Goal: Information Seeking & Learning: Learn about a topic

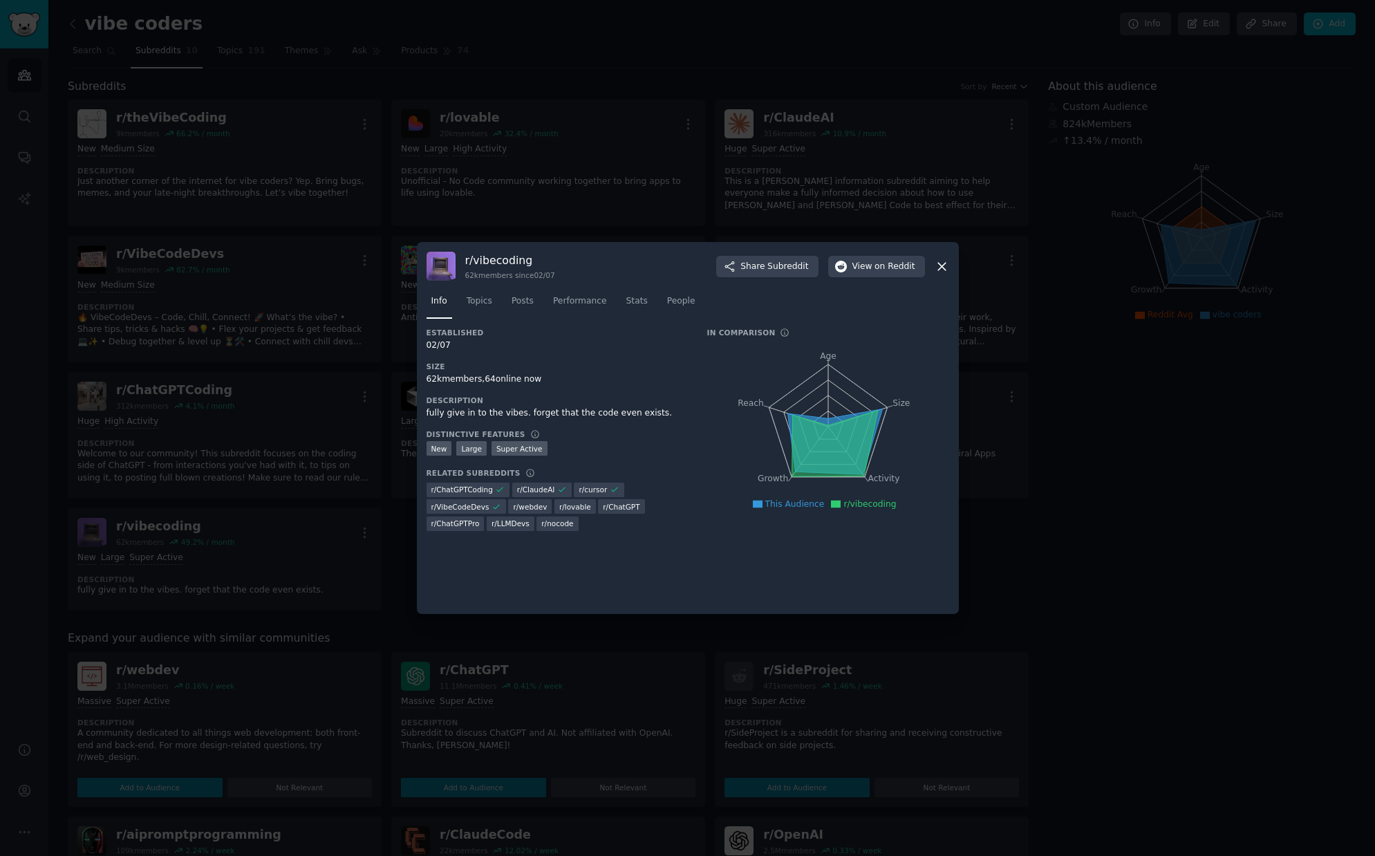
click at [690, 67] on div at bounding box center [687, 428] width 1375 height 856
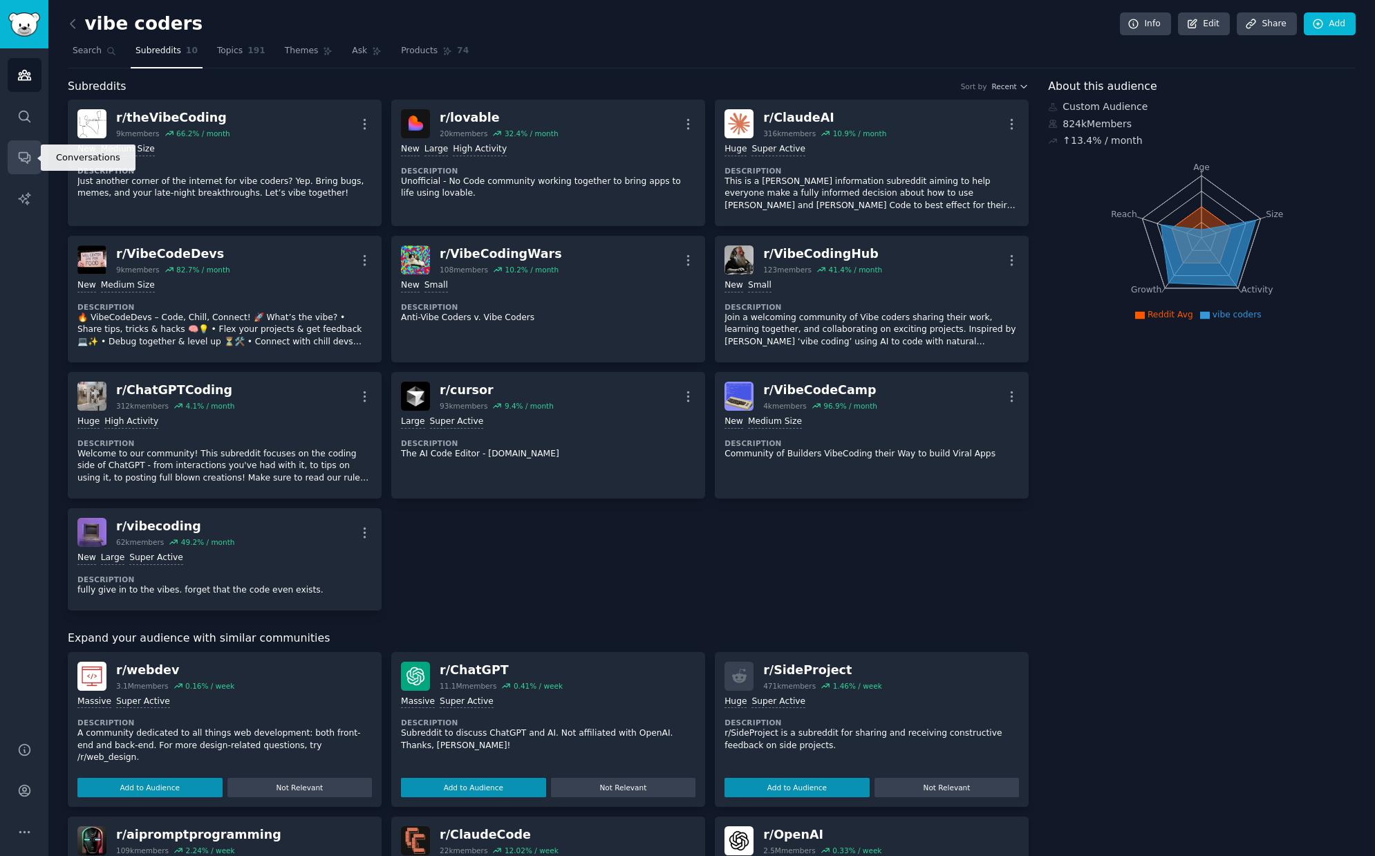
click at [28, 164] on link "Conversations" at bounding box center [25, 157] width 34 height 34
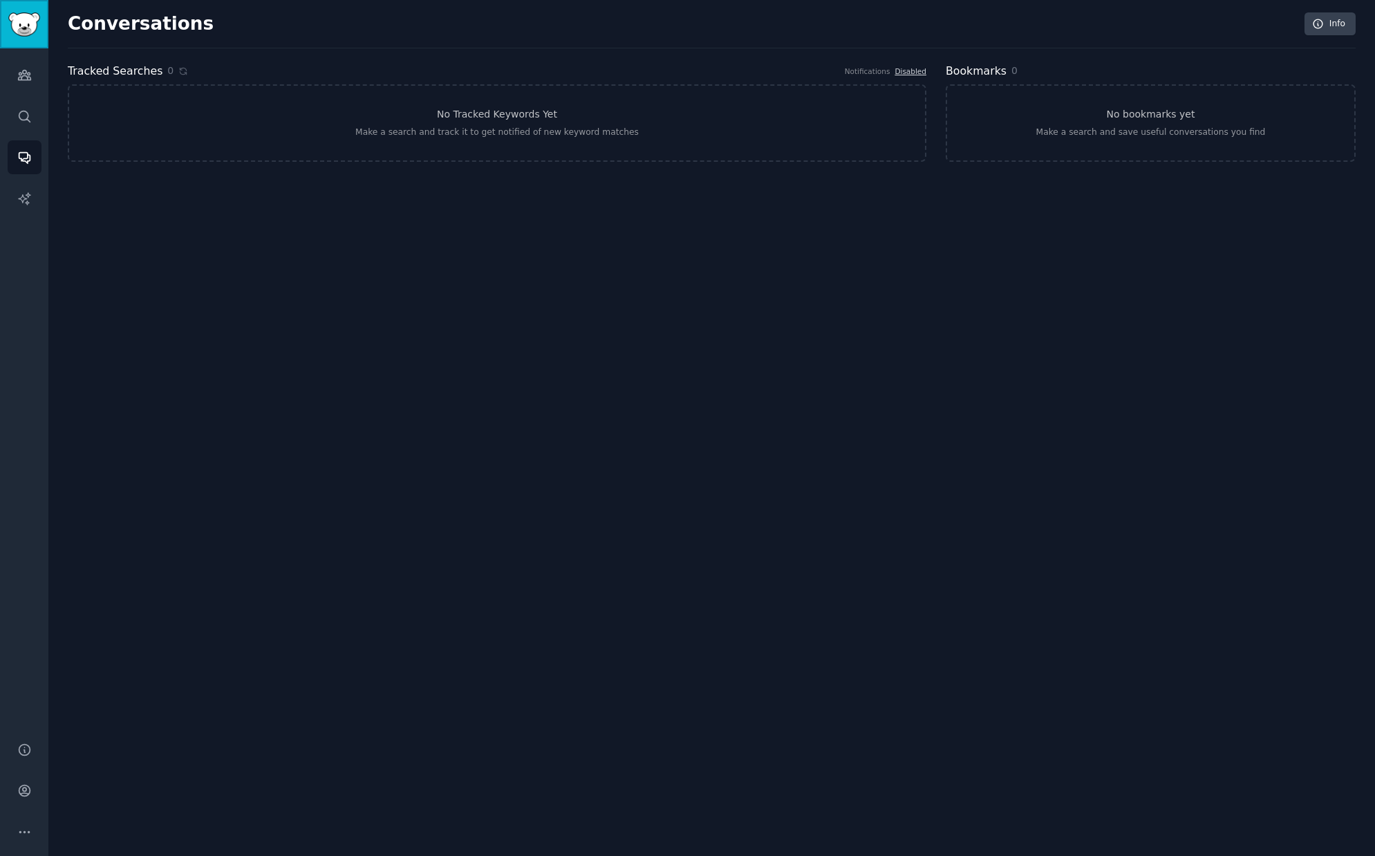
click at [34, 35] on img "Sidebar" at bounding box center [24, 24] width 32 height 24
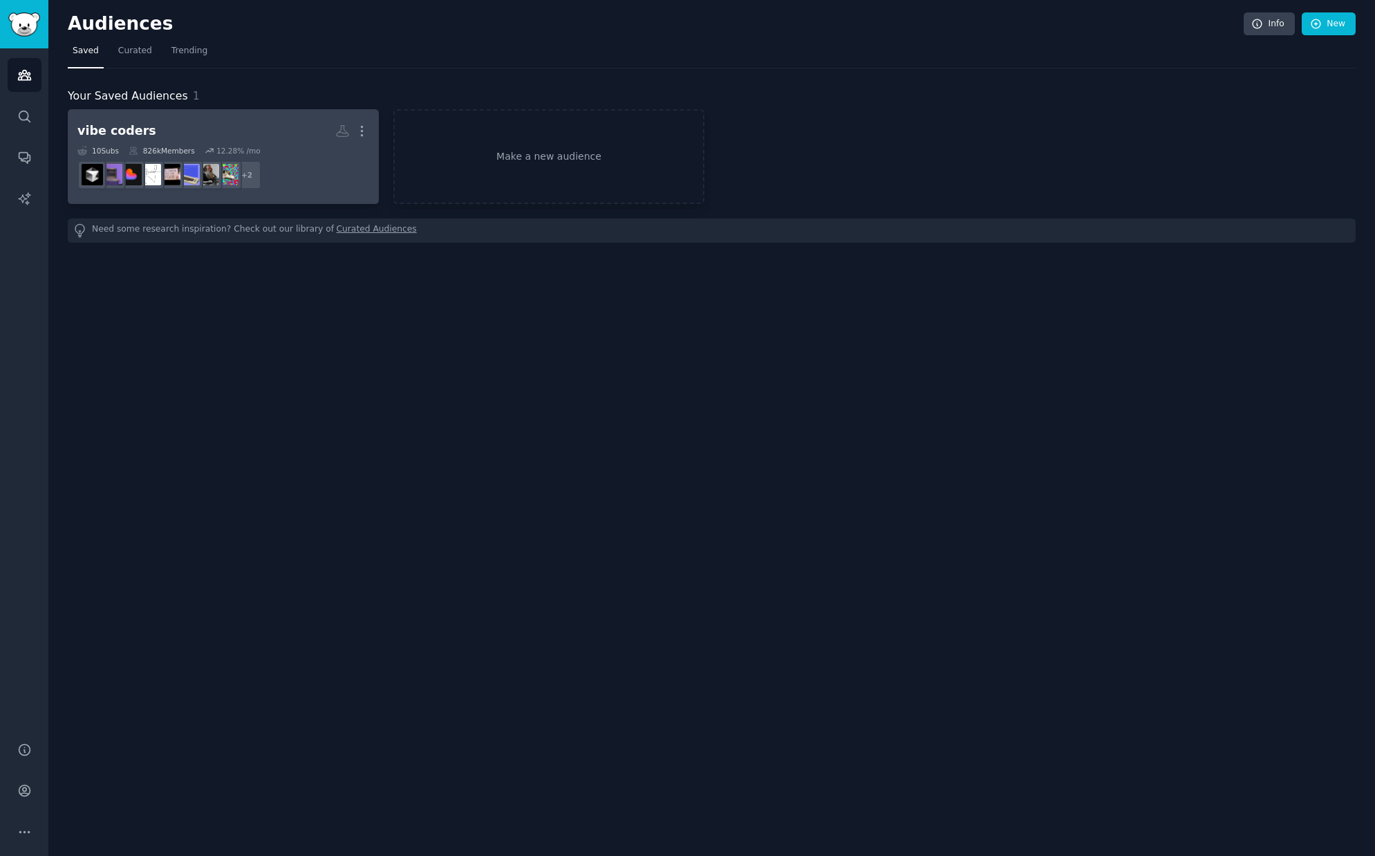
click at [310, 141] on h2 "vibe coders More" at bounding box center [223, 131] width 292 height 24
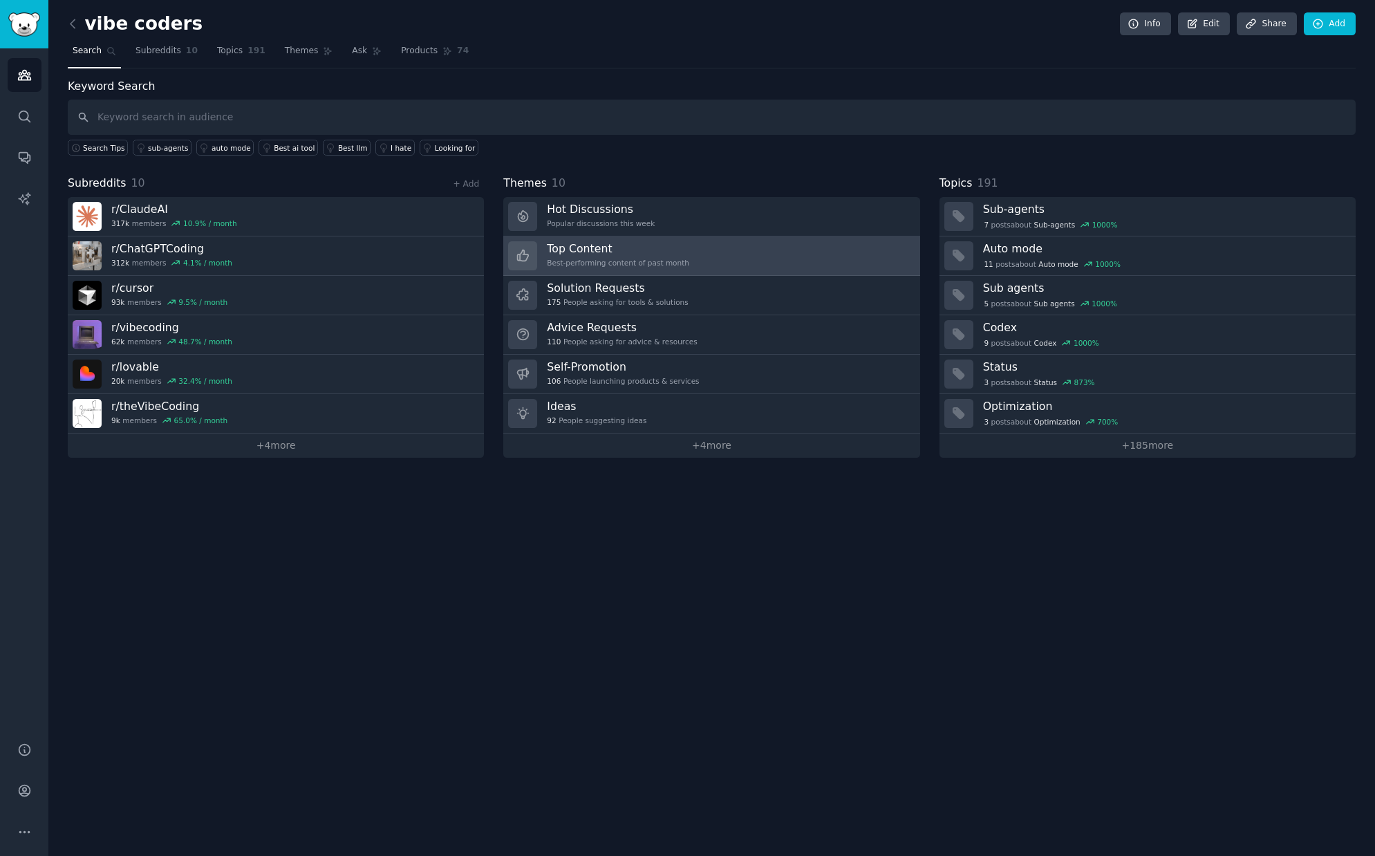
click at [699, 262] on link "Top Content Best-performing content of past month" at bounding box center [711, 255] width 416 height 39
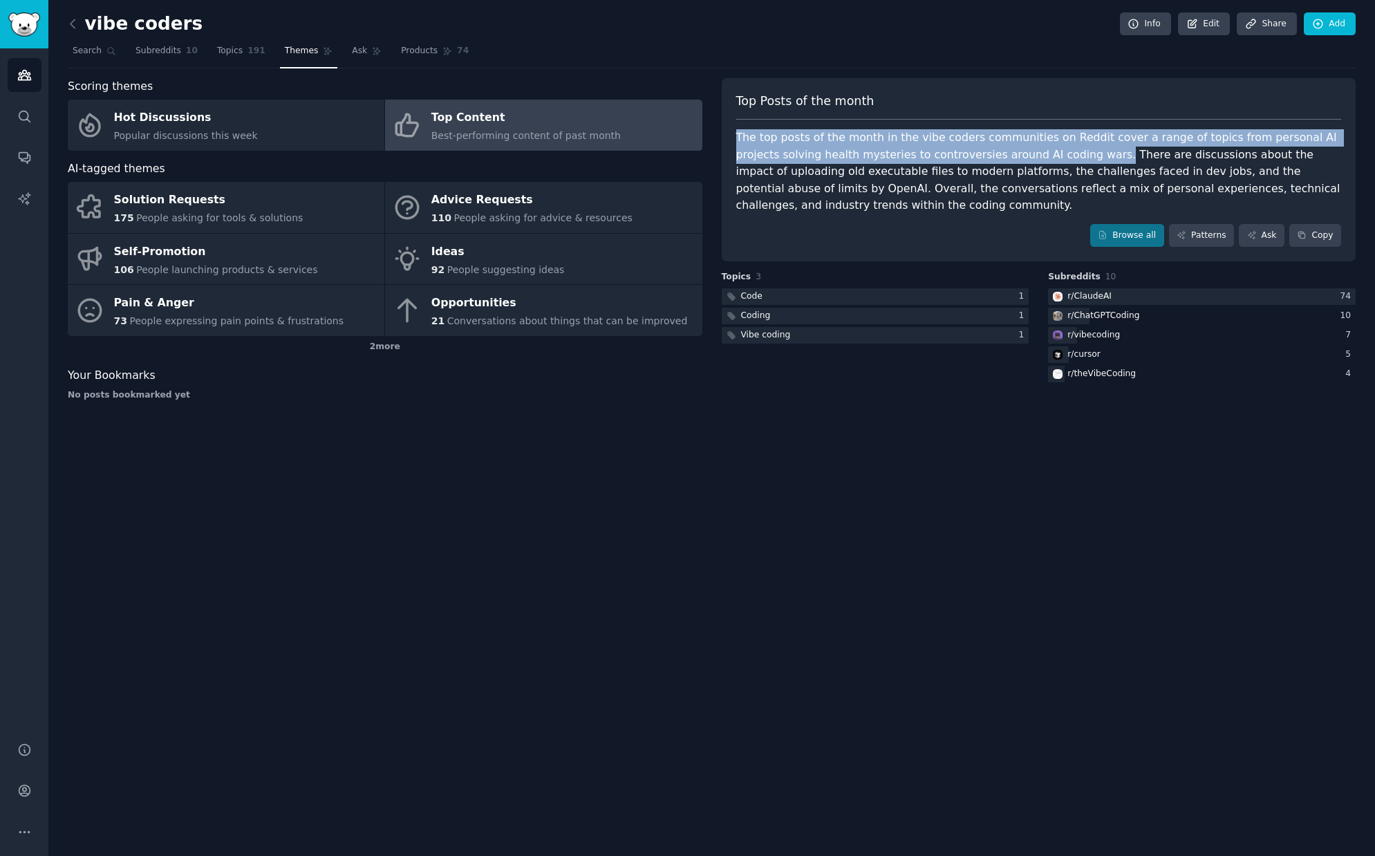
drag, startPoint x: 1053, startPoint y: 158, endPoint x: 735, endPoint y: 133, distance: 318.8
click at [735, 133] on div "Top Posts of the month The top posts of the month in the vibe coders communitie…" at bounding box center [1039, 170] width 634 height 184
click at [726, 112] on div at bounding box center [726, 112] width 0 height 0
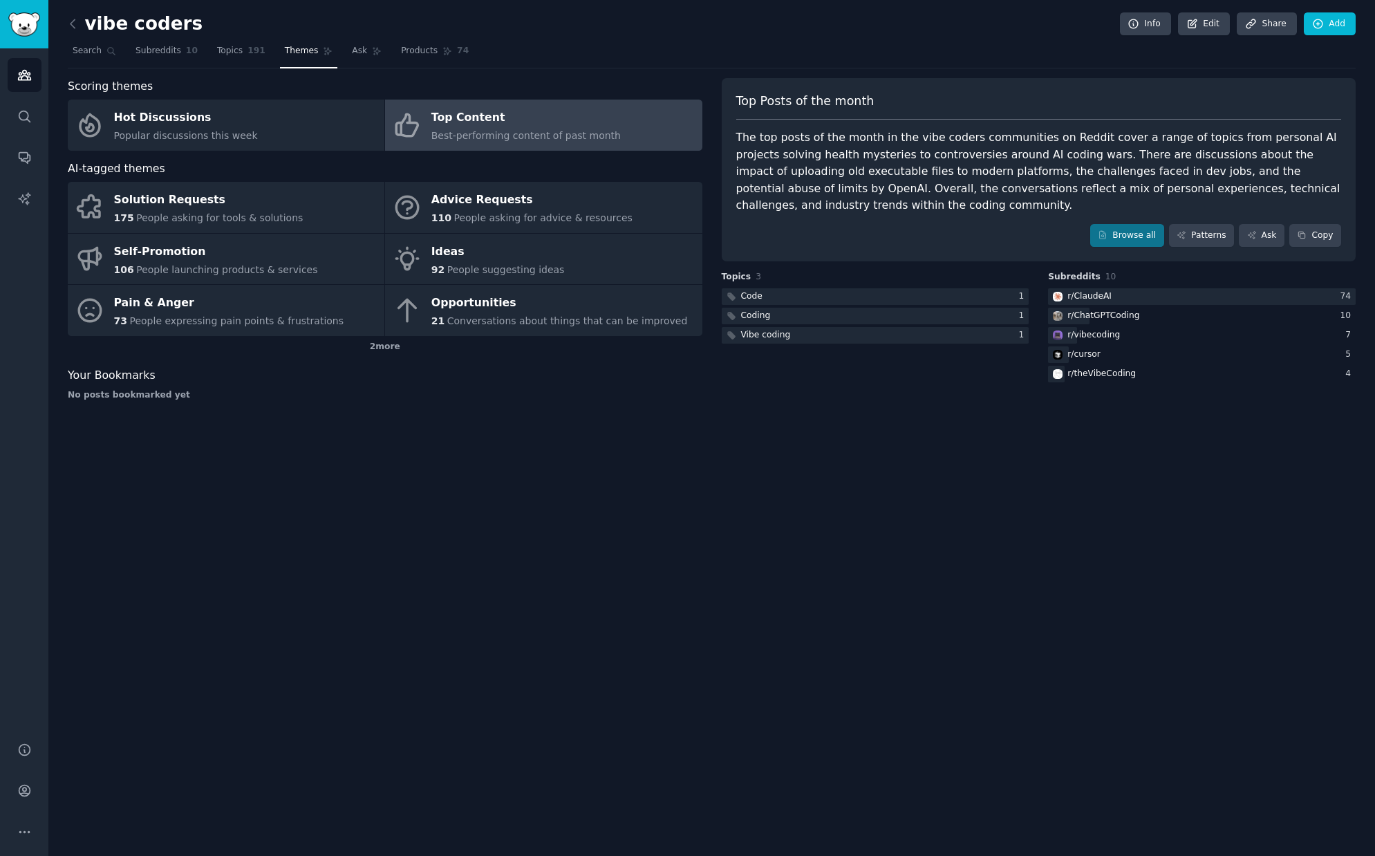
click at [802, 412] on div "vibe coders Info Edit Share Add Search Subreddits 10 Topics 191 Themes Ask Prod…" at bounding box center [711, 428] width 1326 height 856
